Goal: Check status: Check status

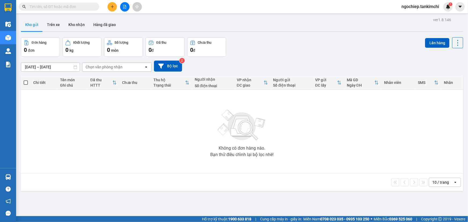
click at [74, 5] on input "text" at bounding box center [61, 7] width 63 height 6
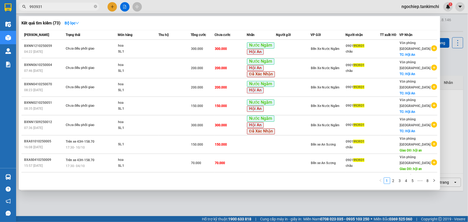
drag, startPoint x: 49, startPoint y: 8, endPoint x: 19, endPoint y: 3, distance: 30.6
click at [19, 3] on div "993931" at bounding box center [52, 7] width 105 height 8
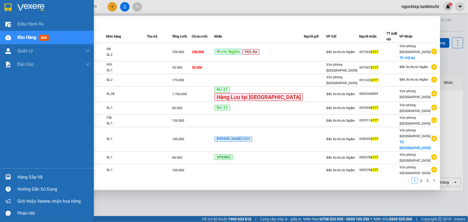
drag, startPoint x: 46, startPoint y: 7, endPoint x: 0, endPoint y: -4, distance: 47.4
click at [0, 0] on html "Kết quả tìm kiếm ( 25 ) Bộ lọc Mã ĐH Trạng thái Món hàng Thu hộ Tổng cước Chưa …" at bounding box center [234, 111] width 468 height 222
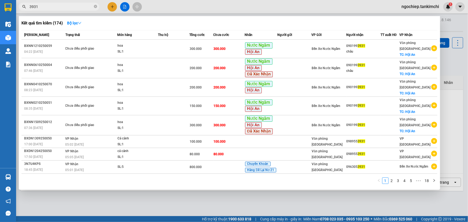
type input "3931"
